Goal: Task Accomplishment & Management: Manage account settings

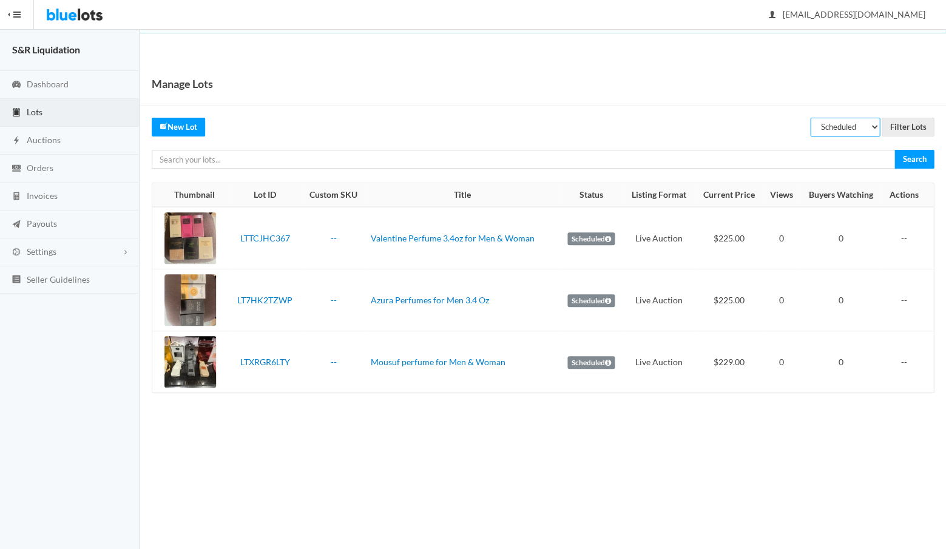
select select "listed"
click at [901, 126] on input "Filter Lots" at bounding box center [907, 127] width 52 height 19
